Goal: Task Accomplishment & Management: Complete application form

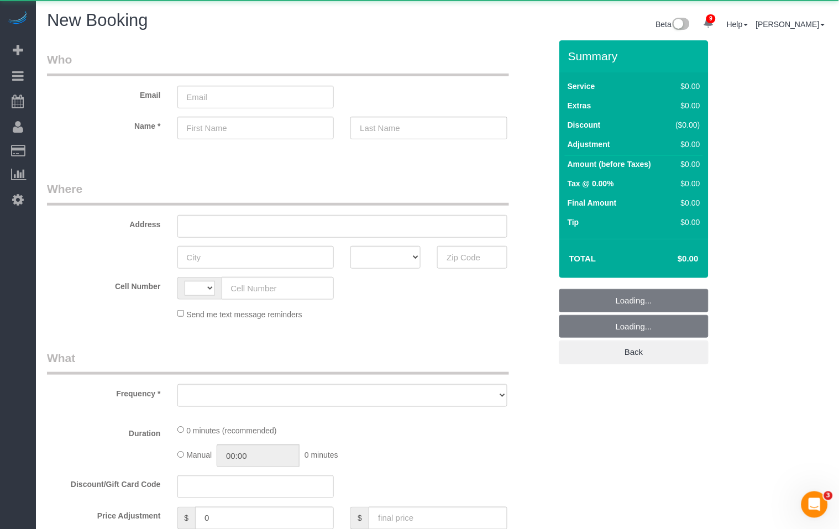
select select "string:[GEOGRAPHIC_DATA]"
select select "object:953"
select select "number:89"
select select "number:90"
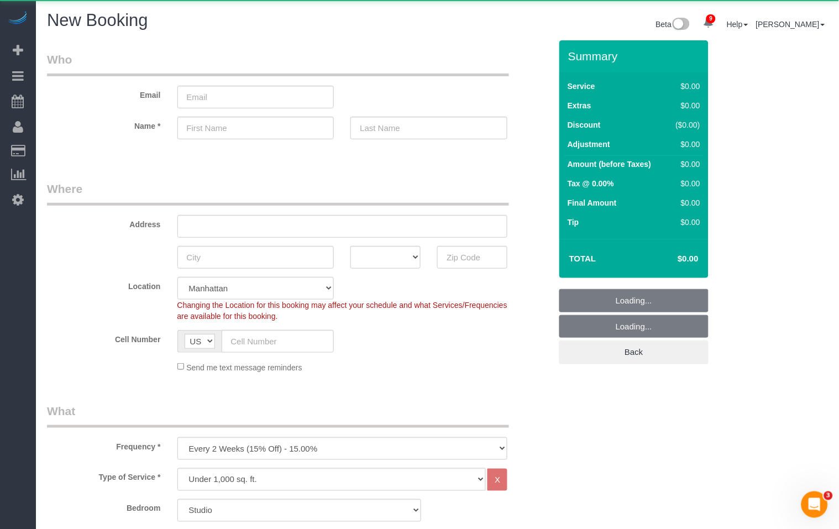
select select "object:1207"
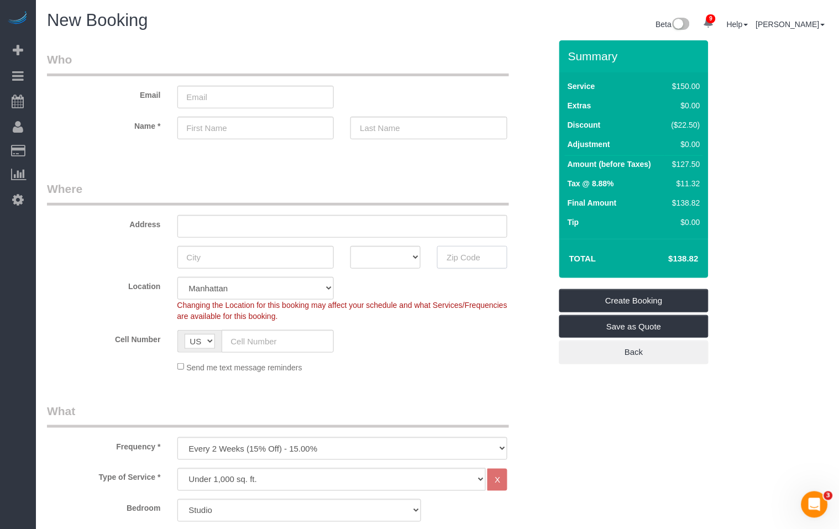
click at [484, 256] on input "text" at bounding box center [472, 257] width 70 height 23
drag, startPoint x: 472, startPoint y: 259, endPoint x: 449, endPoint y: 259, distance: 22.7
click at [449, 259] on input "11104" at bounding box center [472, 257] width 70 height 23
click at [450, 259] on input "11104" at bounding box center [472, 257] width 70 height 23
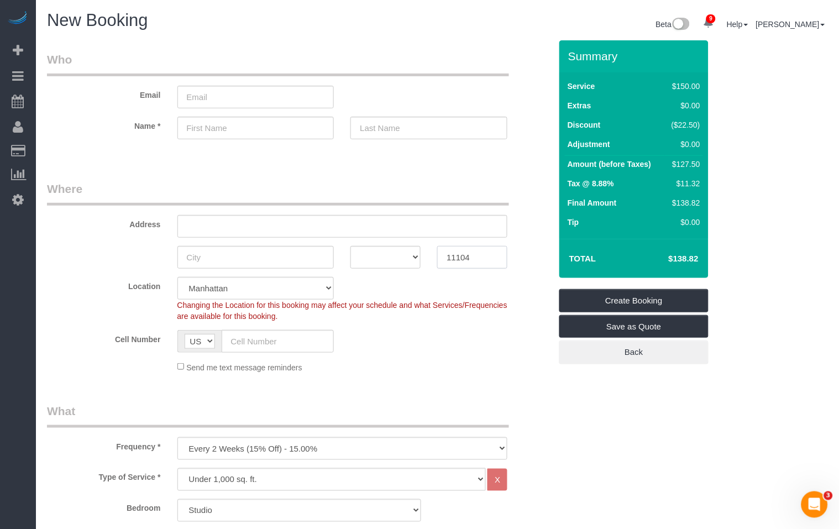
type input "11104"
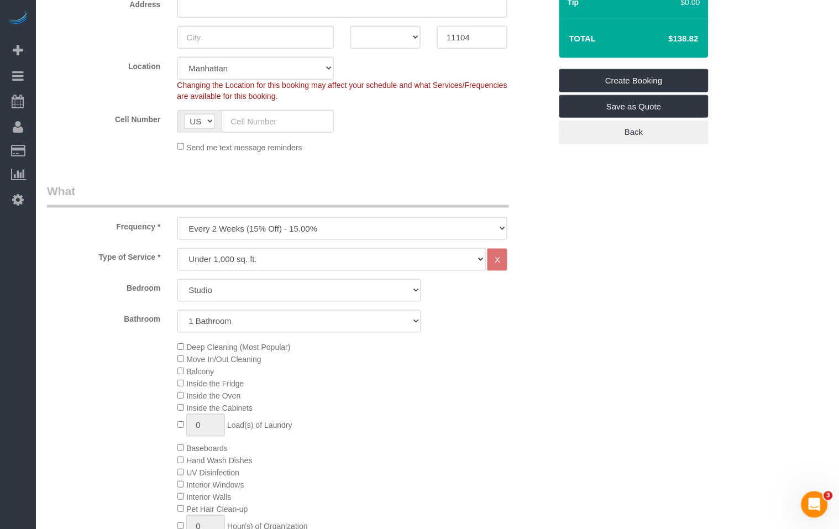
scroll to position [227, 0]
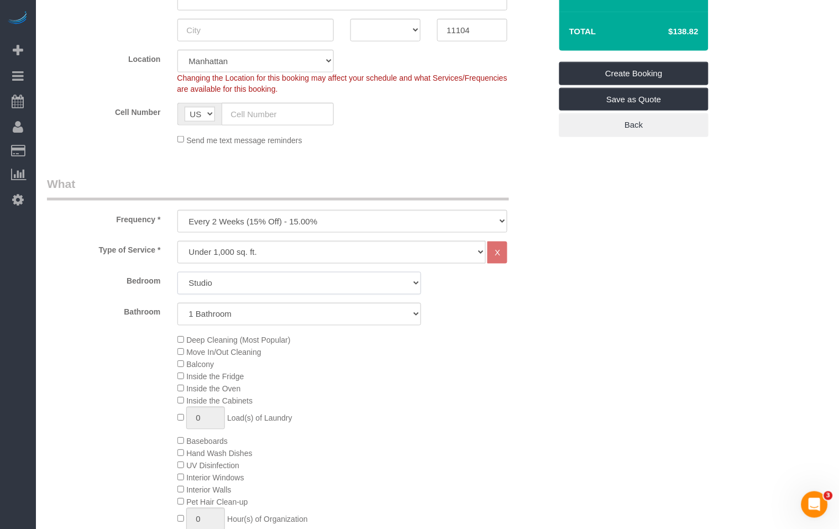
click at [209, 286] on select "Studio 1 Bedroom 2 Bedrooms 3 Bedrooms" at bounding box center [299, 283] width 244 height 23
select select "1"
click at [177, 272] on select "Studio 1 Bedroom 2 Bedrooms 3 Bedrooms" at bounding box center [299, 283] width 244 height 23
click at [257, 318] on select "1 Bathroom 2 Bathrooms" at bounding box center [299, 314] width 244 height 23
click at [177, 303] on select "1 Bathroom 2 Bathrooms" at bounding box center [299, 314] width 244 height 23
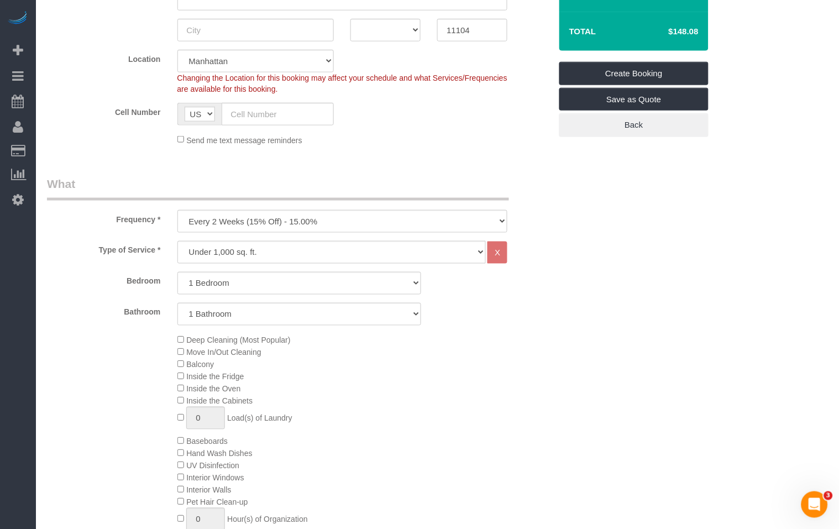
click at [122, 301] on div "Bedroom Studio 1 Bedroom 2 Bedrooms 3 Bedrooms Bathroom 1 Bathroom 2 Bathrooms" at bounding box center [299, 299] width 504 height 54
click at [227, 225] on select "One Time Weekly (20% Off) - 20.00% Every 2 Weeks (15% Off) - 15.00% Every 4 Wee…" at bounding box center [342, 221] width 331 height 23
select select "object:1208"
click at [177, 210] on select "One Time Weekly (20% Off) - 20.00% Every 2 Weeks (15% Off) - 15.00% Every 4 Wee…" at bounding box center [342, 221] width 331 height 23
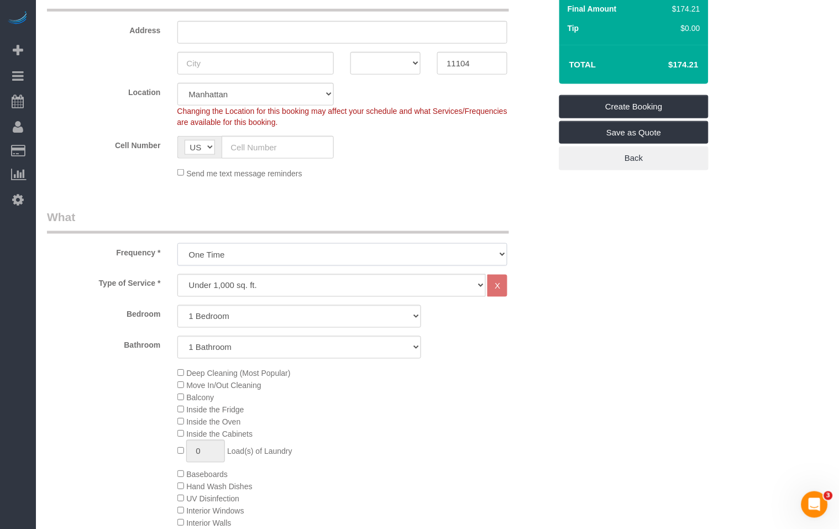
scroll to position [191, 0]
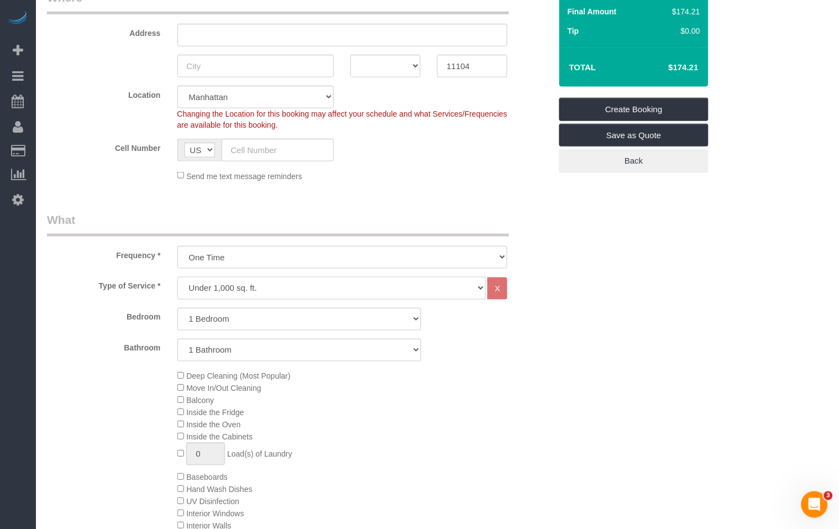
click at [261, 288] on select "Under 1,000 sq. ft. 1,001 - 1,500 sq. ft. 1,500+ sq. ft. Custom Cleaning Office…" at bounding box center [331, 288] width 309 height 23
click at [177, 277] on select "Under 1,000 sq. ft. 1,001 - 1,500 sq. ft. 1,500+ sq. ft. Custom Cleaning Office…" at bounding box center [331, 288] width 309 height 23
click at [488, 382] on div "Deep Cleaning (Most Popular) Move In/Out Cleaning Balcony Inside the Fridge Ins…" at bounding box center [364, 477] width 391 height 215
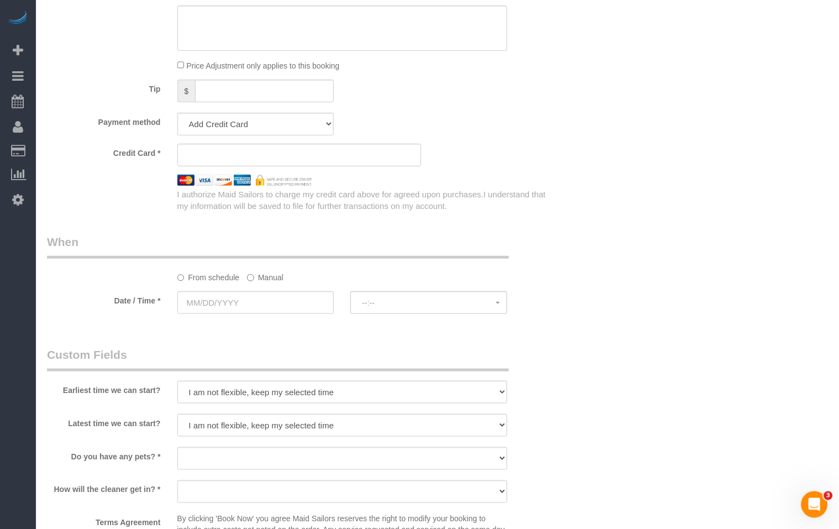
scroll to position [962, 0]
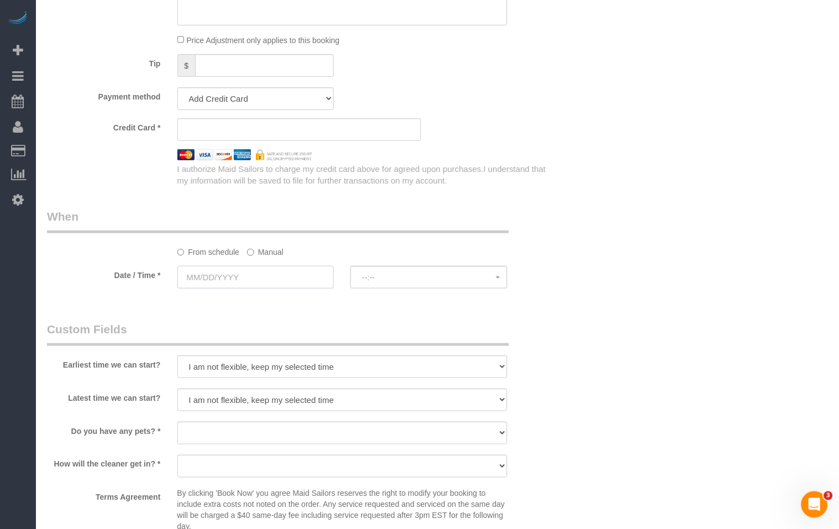
click at [216, 283] on input "text" at bounding box center [255, 277] width 157 height 23
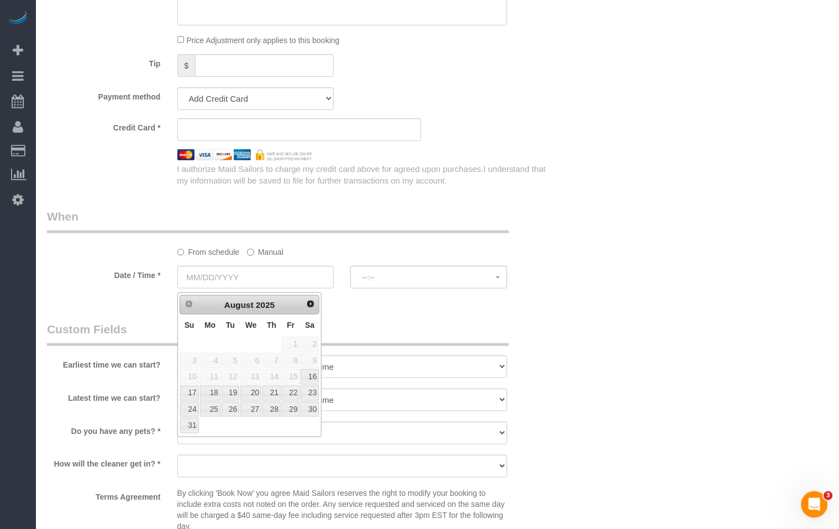
click at [136, 276] on label "Date / Time *" at bounding box center [104, 273] width 130 height 15
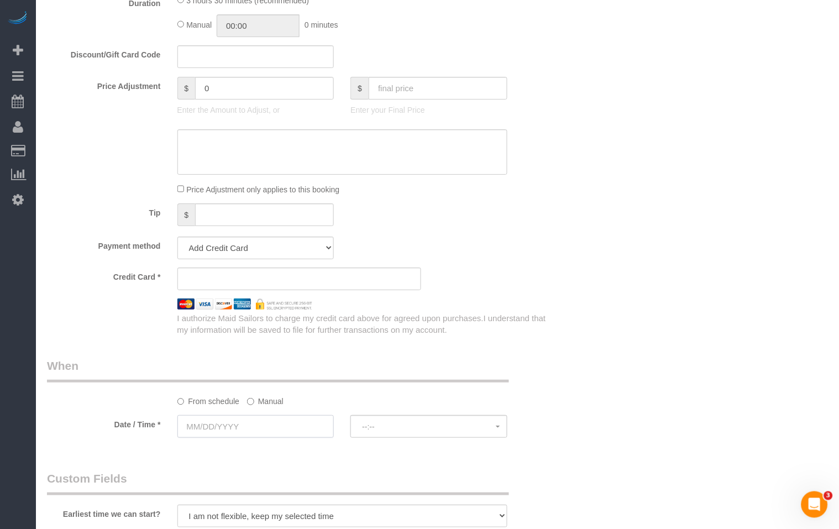
scroll to position [812, 0]
click at [240, 429] on input "text" at bounding box center [255, 427] width 157 height 23
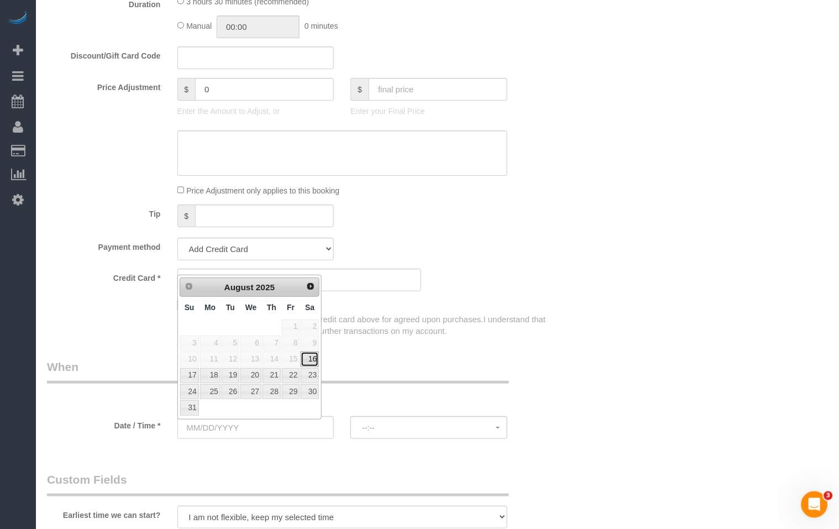
click at [316, 362] on link "16" at bounding box center [310, 359] width 18 height 15
type input "[DATE]"
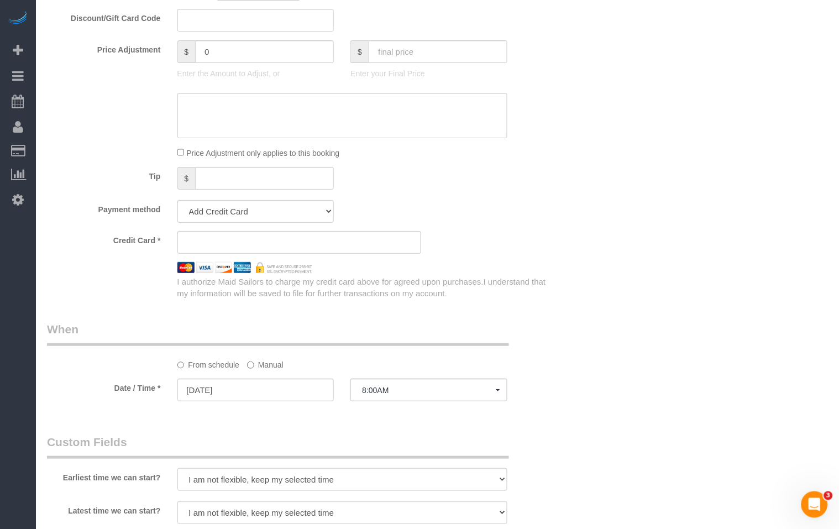
scroll to position [907, 0]
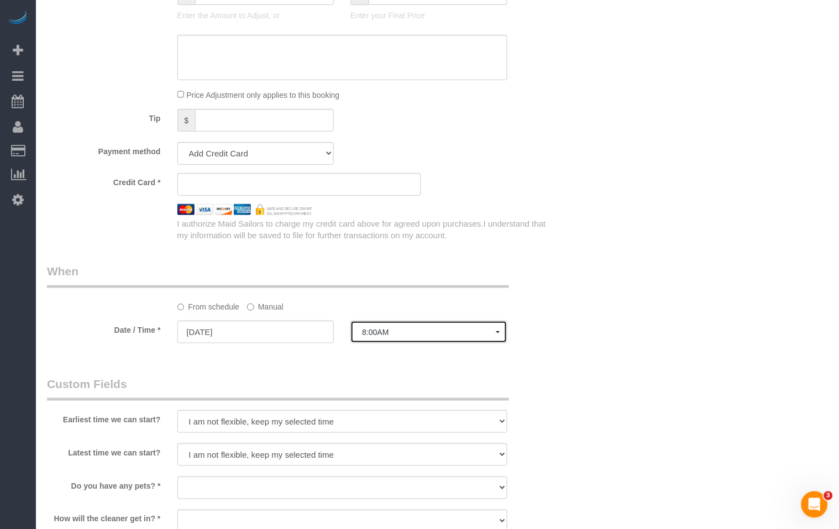
click at [471, 343] on button "8:00AM" at bounding box center [429, 332] width 157 height 23
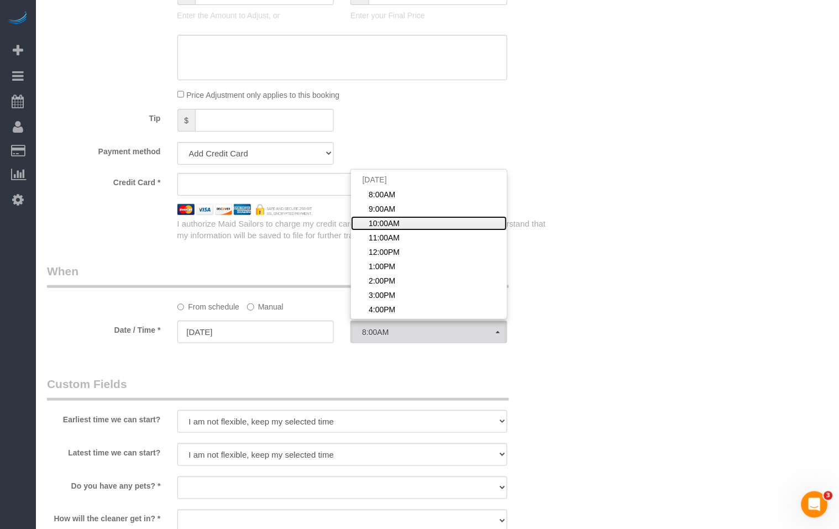
click at [460, 223] on link "10:00AM" at bounding box center [429, 223] width 156 height 14
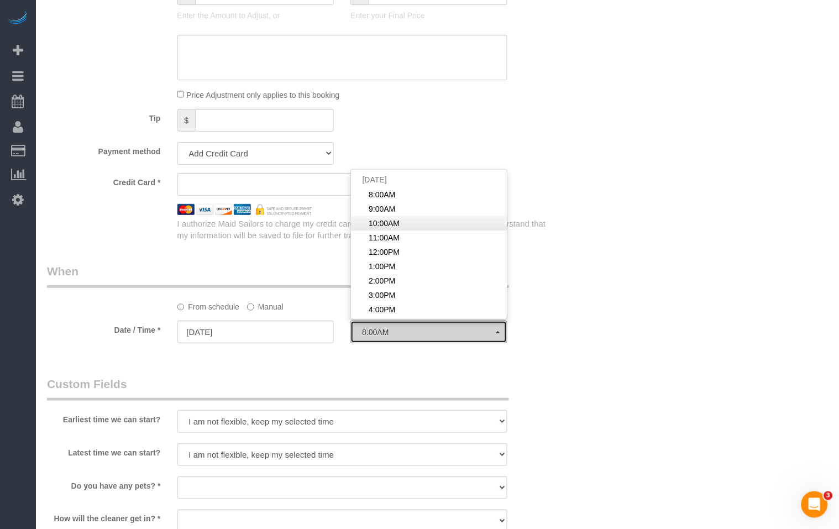
select select "spot3"
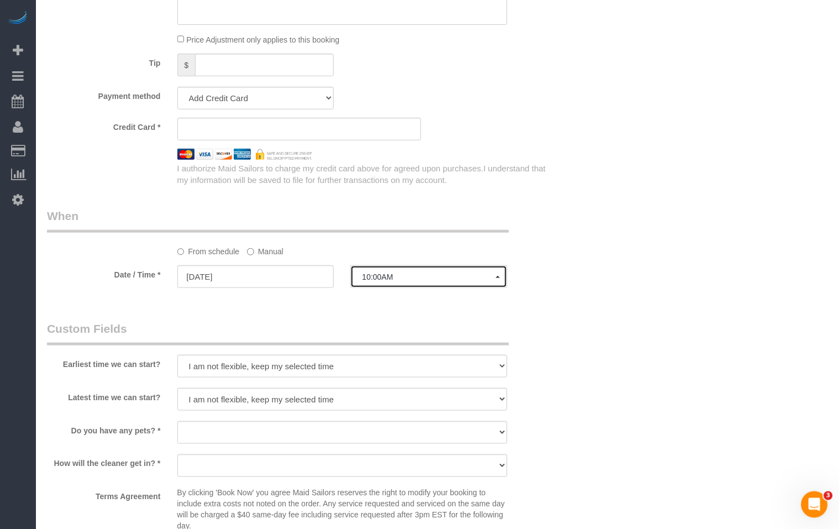
scroll to position [965, 0]
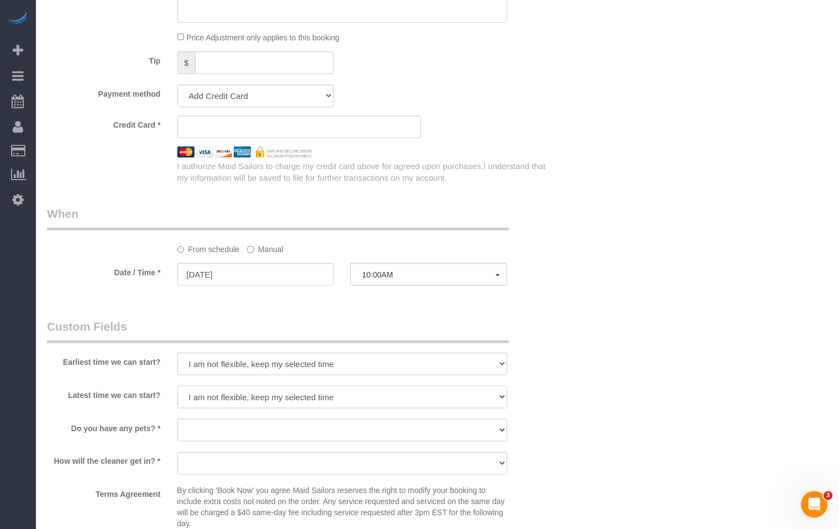
click at [286, 405] on select "I am not flexible, keep my selected time 8:00 AM 9:00 AM 10:00 AM 11:00 AM 12:0…" at bounding box center [342, 397] width 331 height 23
click at [228, 370] on select "I am not flexible, keep my selected time 8:00 AM 9:00 AM 10:00 AM 11:00 AM 12:0…" at bounding box center [342, 364] width 331 height 23
select select "number:58"
click at [177, 356] on select "I am not flexible, keep my selected time 8:00 AM 9:00 AM 10:00 AM 11:00 AM 12:0…" at bounding box center [342, 364] width 331 height 23
click at [234, 402] on select "I am not flexible, keep my selected time 8:00 AM 9:00 AM 10:00 AM 11:00 AM 12:0…" at bounding box center [342, 397] width 331 height 23
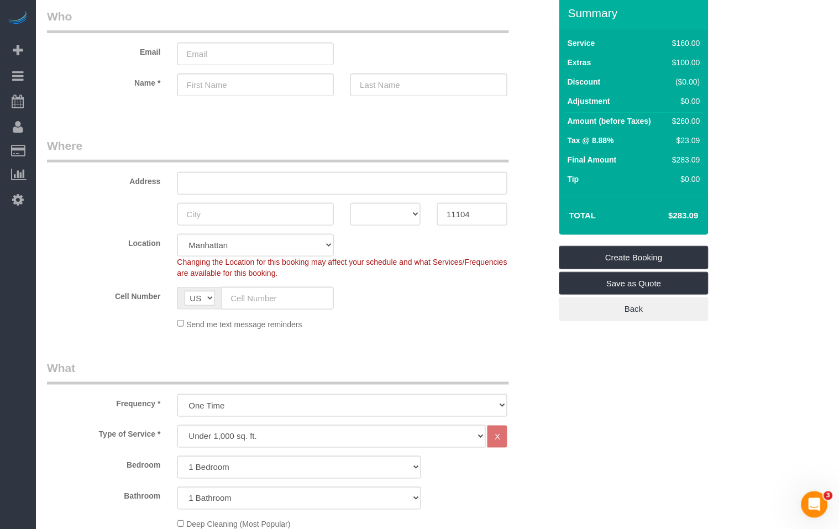
scroll to position [42, 0]
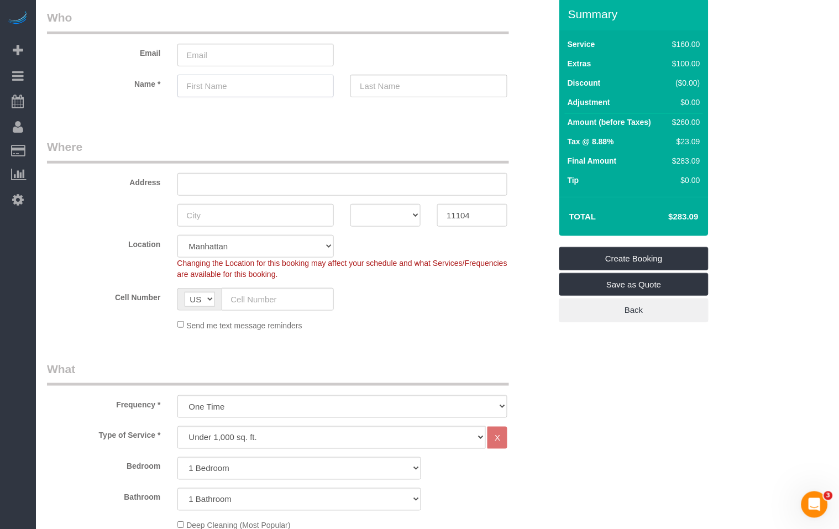
click at [244, 91] on input "text" at bounding box center [255, 86] width 157 height 23
type input "[PERSON_NAME]"
click at [377, 80] on input "text" at bounding box center [429, 86] width 157 height 23
drag, startPoint x: 258, startPoint y: 90, endPoint x: 184, endPoint y: 90, distance: 74.1
click at [184, 90] on input "[PERSON_NAME]" at bounding box center [255, 86] width 157 height 23
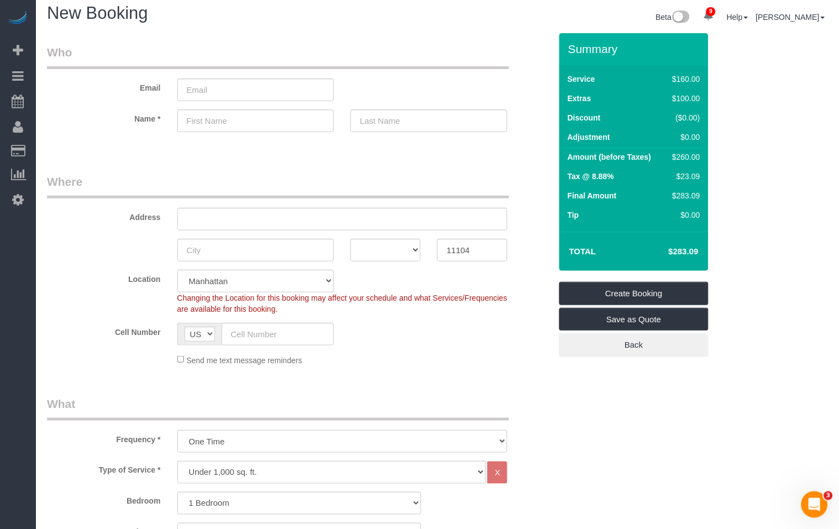
scroll to position [0, 0]
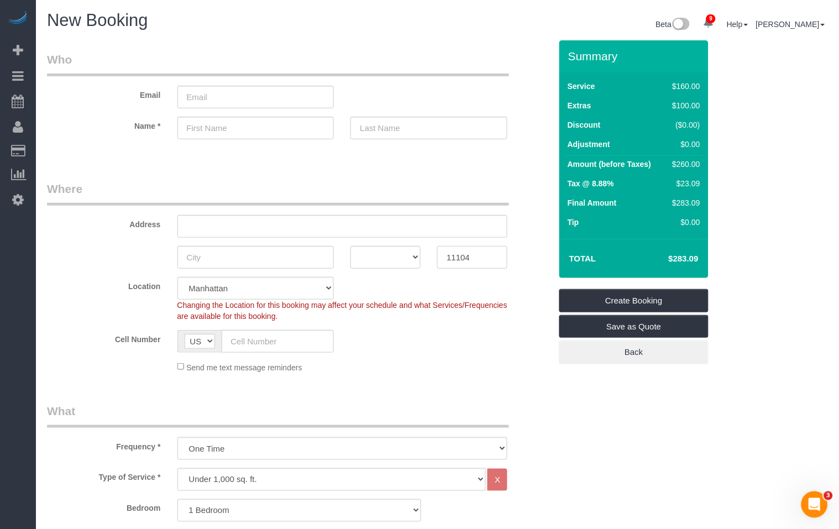
drag, startPoint x: 479, startPoint y: 259, endPoint x: 432, endPoint y: 257, distance: 47.1
click at [432, 257] on div "11104" at bounding box center [472, 257] width 87 height 23
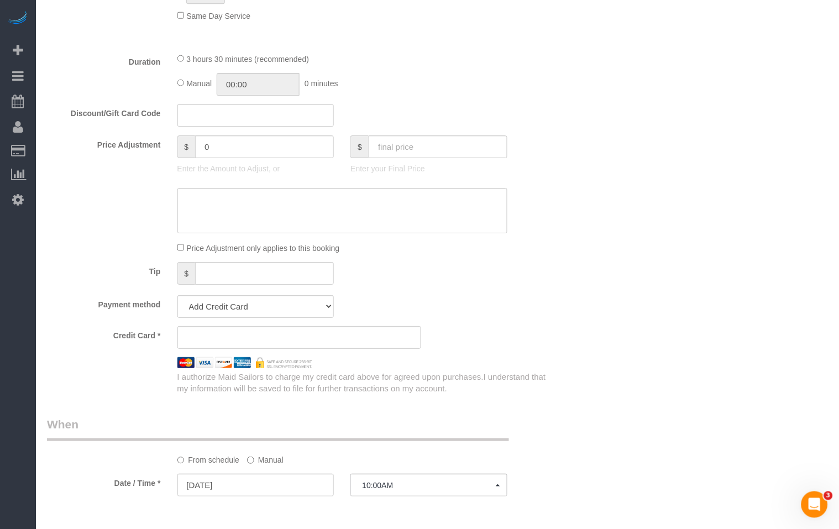
scroll to position [770, 0]
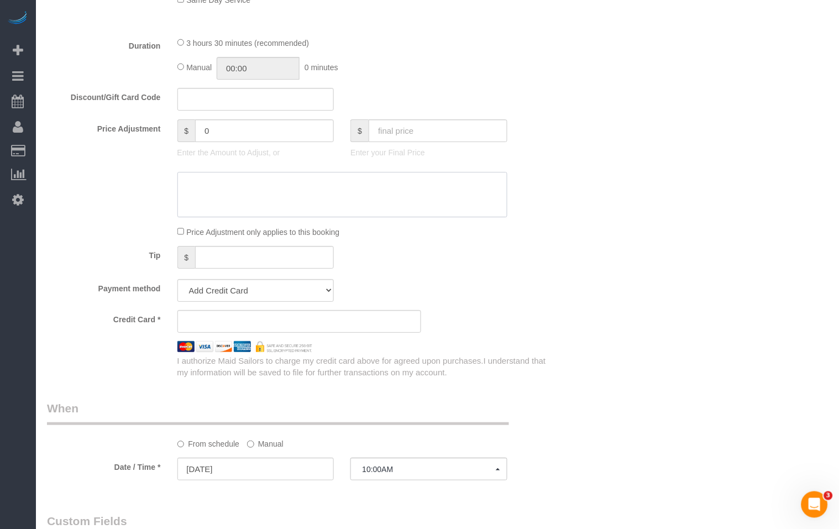
click at [205, 191] on textarea at bounding box center [342, 194] width 331 height 45
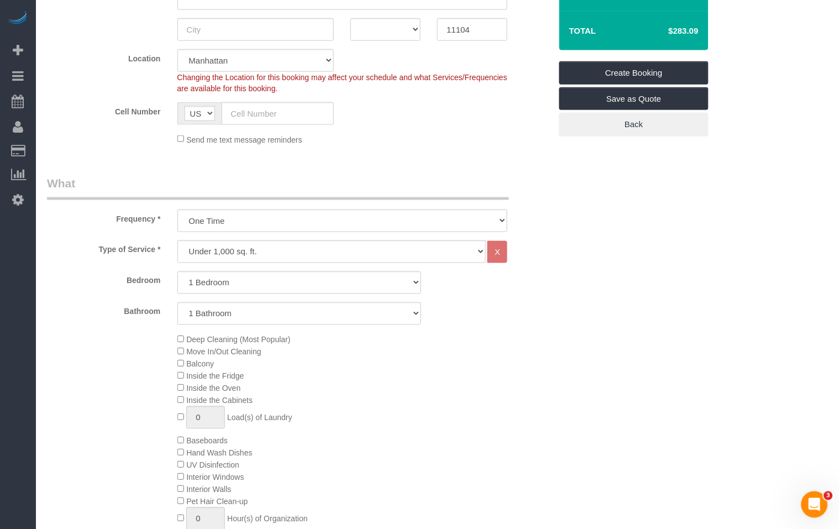
scroll to position [247, 0]
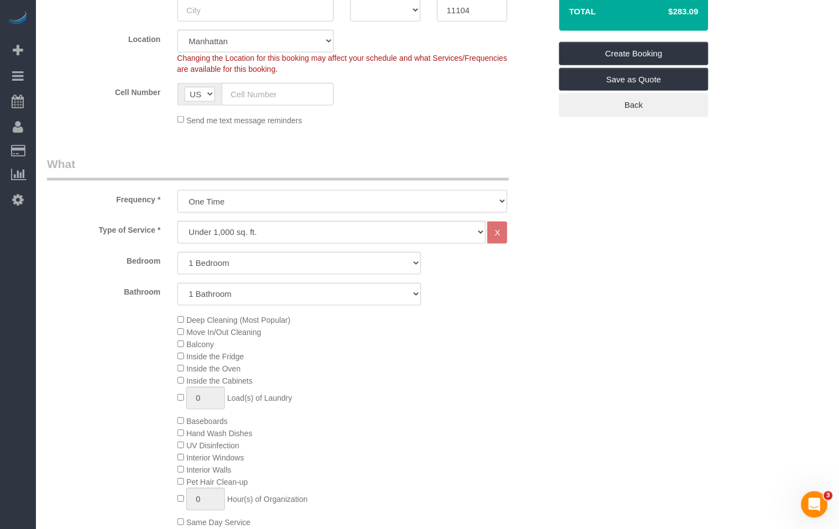
click at [220, 195] on select "One Time Weekly (20% Off) - 20.00% Every 2 Weeks (15% Off) - 15.00% Every 4 Wee…" at bounding box center [342, 201] width 331 height 23
click at [206, 203] on select "One Time Weekly (20% Off) - 20.00% Every 2 Weeks (15% Off) - 15.00% Every 4 Wee…" at bounding box center [342, 201] width 331 height 23
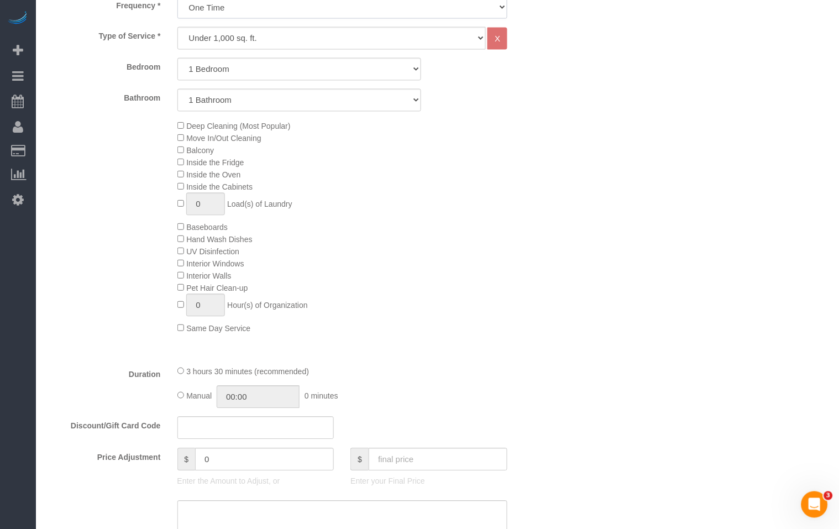
scroll to position [449, 0]
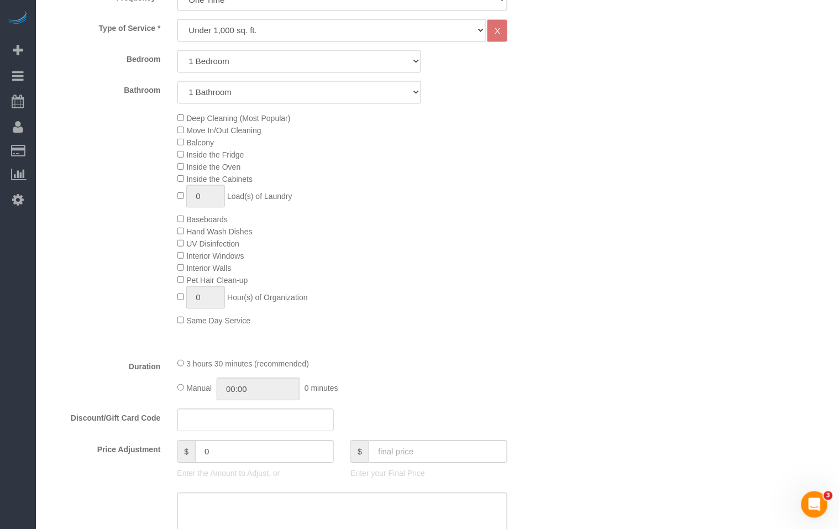
drag, startPoint x: 199, startPoint y: 368, endPoint x: 314, endPoint y: 372, distance: 115.6
click at [314, 370] on div "3 hours 30 minutes (recommended)" at bounding box center [342, 364] width 331 height 12
click at [90, 284] on div "Deep Cleaning (Most Popular) Move In/Out Cleaning Balcony Inside the Fridge Ins…" at bounding box center [299, 219] width 521 height 215
click at [79, 230] on div "Deep Cleaning (Most Popular) Move In/Out Cleaning Balcony Inside the Fridge Ins…" at bounding box center [299, 219] width 521 height 215
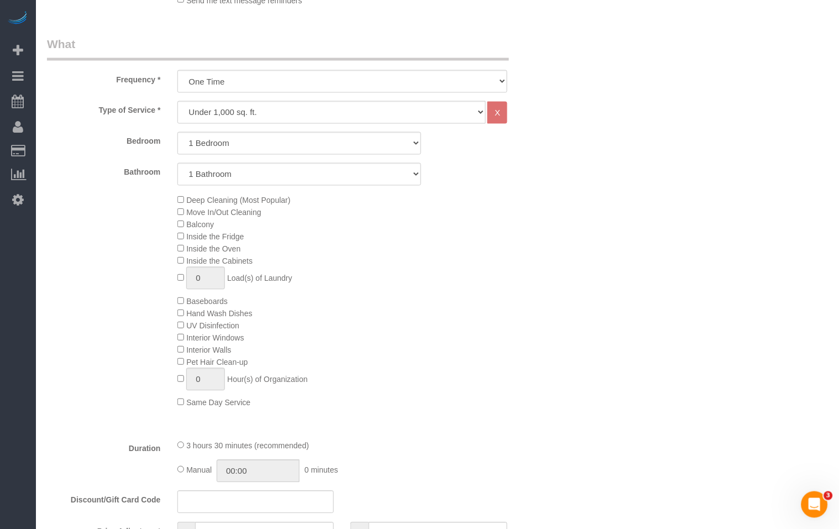
scroll to position [366, 0]
click at [249, 148] on select "Studio 1 Bedroom 2 Bedrooms 3 Bedrooms" at bounding box center [299, 145] width 244 height 23
select select "2"
click at [177, 134] on select "Studio 1 Bedroom 2 Bedrooms 3 Bedrooms" at bounding box center [299, 145] width 244 height 23
select select "spot62"
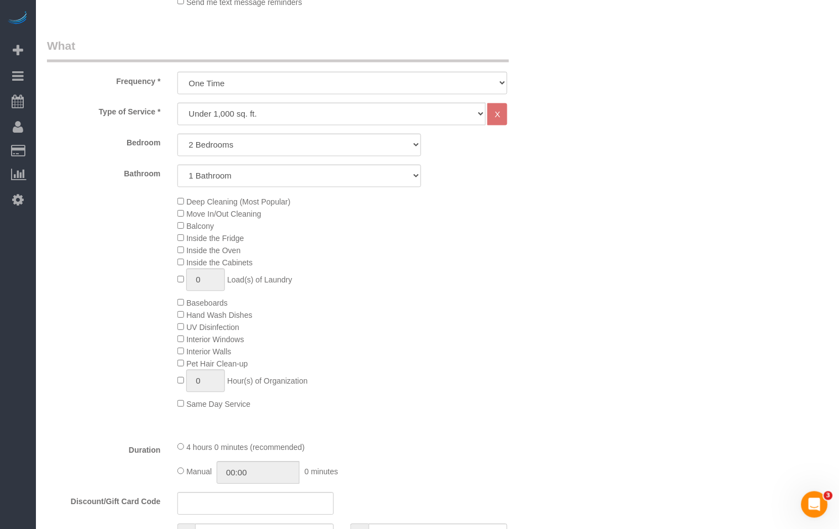
drag, startPoint x: 195, startPoint y: 455, endPoint x: 297, endPoint y: 448, distance: 103.0
click at [297, 448] on span "4 hours 0 minutes (recommended)" at bounding box center [245, 447] width 118 height 9
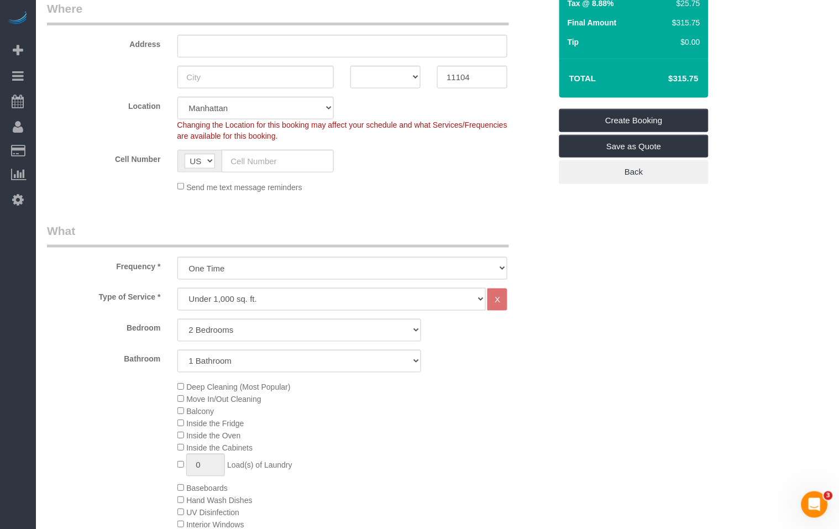
click at [107, 352] on label "Bathroom" at bounding box center [104, 357] width 130 height 15
